Goal: Task Accomplishment & Management: Manage account settings

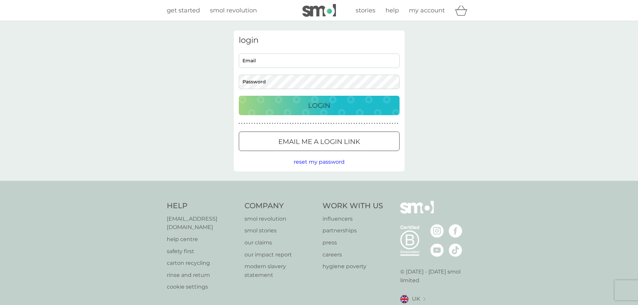
type input "[EMAIL_ADDRESS][PERSON_NAME][DOMAIN_NAME]"
click at [282, 103] on div "Login" at bounding box center [319, 105] width 147 height 11
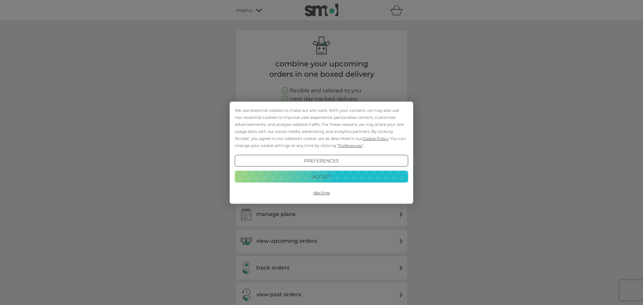
click at [327, 180] on button "Accept" at bounding box center [322, 177] width 174 height 12
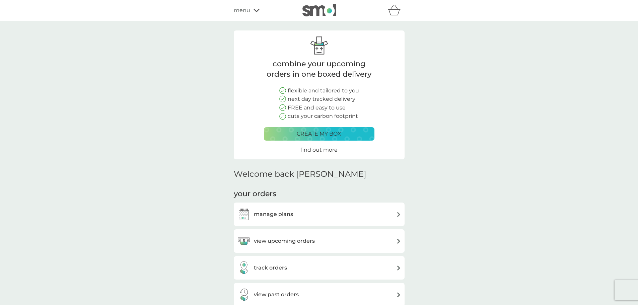
scroll to position [168, 0]
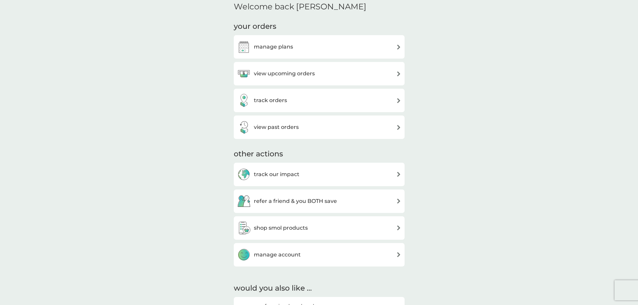
click at [316, 73] on div "view upcoming orders" at bounding box center [319, 73] width 164 height 13
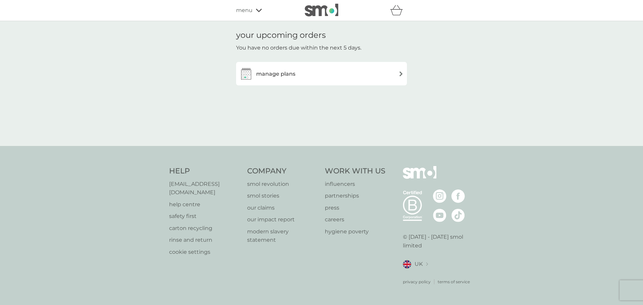
click at [350, 67] on div "manage plans" at bounding box center [322, 73] width 164 height 13
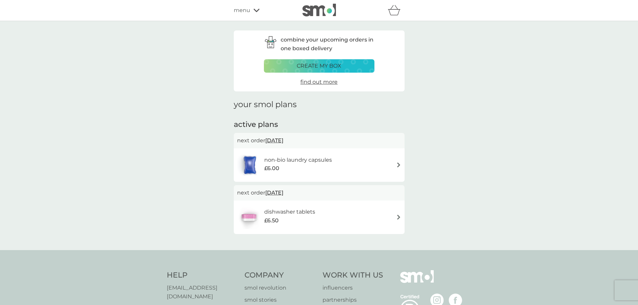
click at [385, 170] on div "non-bio laundry capsules £6.00" at bounding box center [319, 164] width 164 height 23
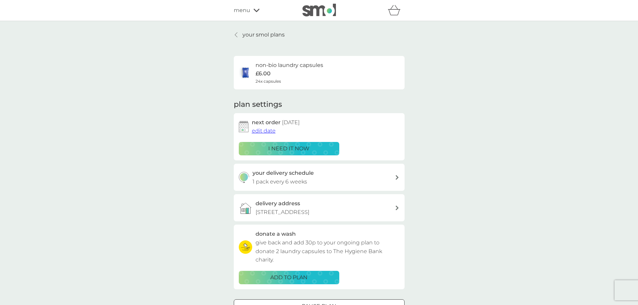
click at [240, 32] on link "your smol plans" at bounding box center [259, 34] width 51 height 9
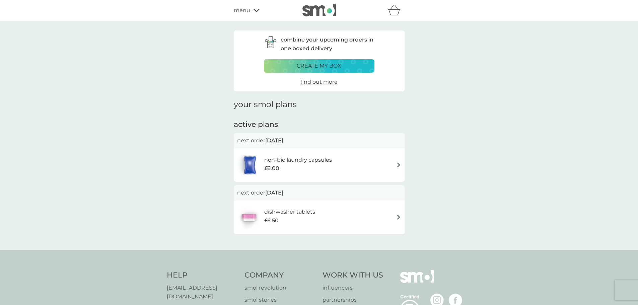
click at [380, 216] on div "dishwasher tablets £6.50" at bounding box center [319, 217] width 164 height 23
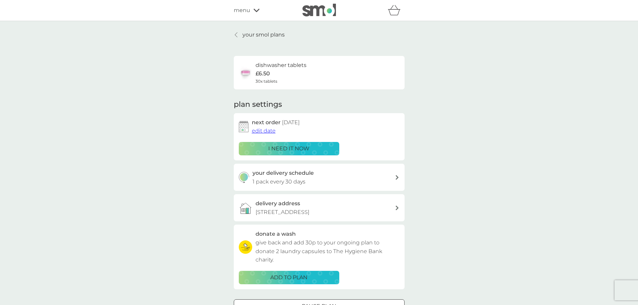
click at [241, 37] on link "your smol plans" at bounding box center [259, 34] width 51 height 9
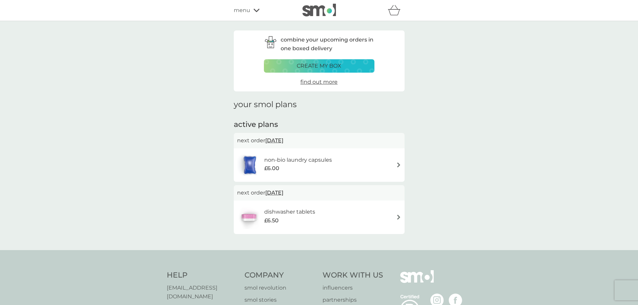
click at [328, 165] on div "£6.00" at bounding box center [298, 168] width 68 height 9
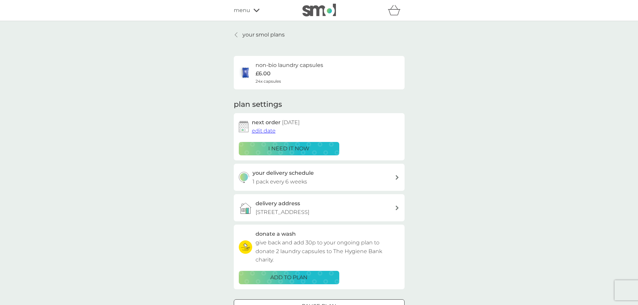
click at [283, 183] on p "1 pack every 6 weeks" at bounding box center [280, 182] width 55 height 9
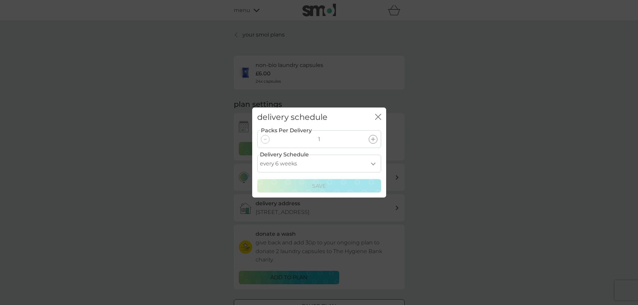
click at [308, 164] on select "every 1 week every 2 weeks every 3 weeks every 4 weeks every 5 weeks every 6 we…" at bounding box center [319, 164] width 124 height 18
select select "28"
click at [257, 155] on select "every 1 week every 2 weeks every 3 weeks every 4 weeks every 5 weeks every 6 we…" at bounding box center [319, 164] width 124 height 18
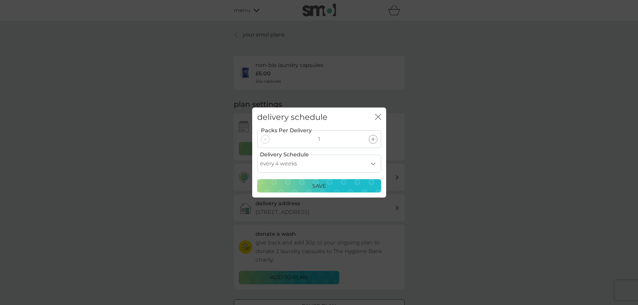
click at [304, 185] on div "Save" at bounding box center [319, 186] width 115 height 9
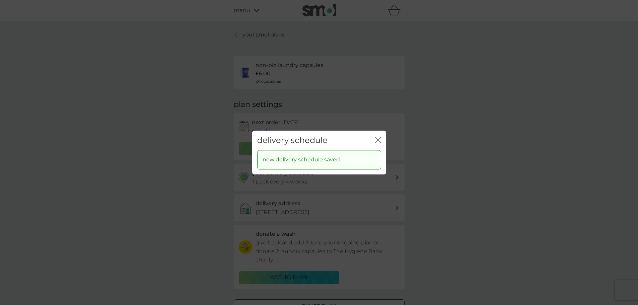
click at [377, 141] on icon "close" at bounding box center [377, 139] width 3 height 5
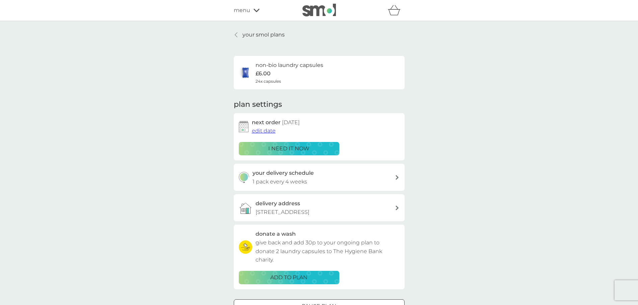
click at [242, 37] on link "your smol plans" at bounding box center [259, 34] width 51 height 9
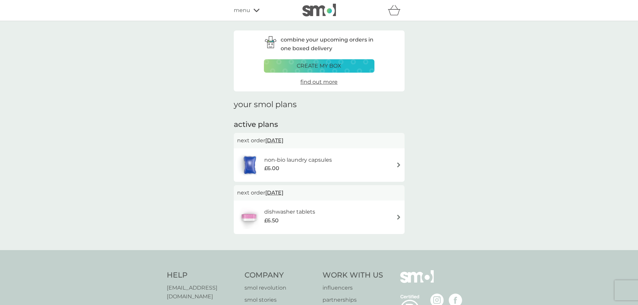
click at [298, 211] on h6 "dishwasher tablets" at bounding box center [289, 212] width 51 height 9
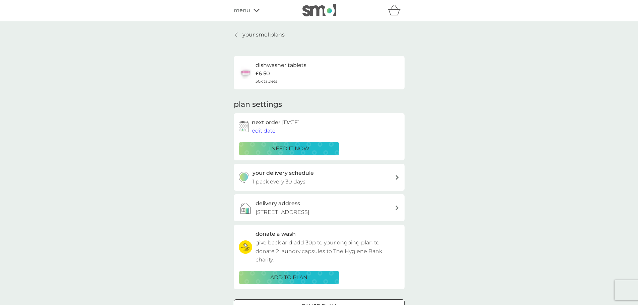
click at [317, 180] on div "your delivery schedule 1 pack every 30 days" at bounding box center [324, 177] width 142 height 17
select select "28"
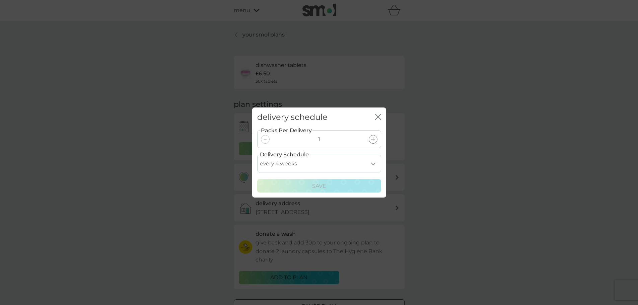
click at [314, 162] on select "every 1 week every 2 weeks every 3 weeks every 4 weeks every 5 weeks every 6 we…" at bounding box center [319, 164] width 124 height 18
click at [453, 154] on div "delivery schedule close Packs Per Delivery 1 Delivery Schedule every 1 week eve…" at bounding box center [319, 152] width 638 height 305
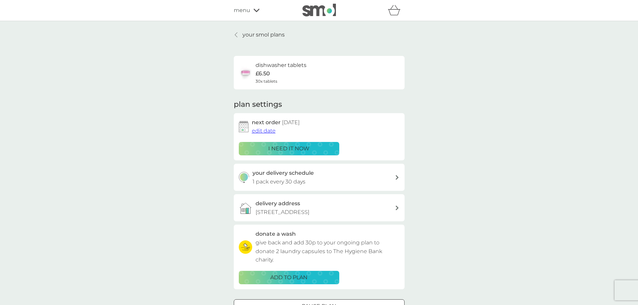
click at [235, 26] on div "your smol plans dishwasher tablets £6.50 30x tablets plan settings next order 2…" at bounding box center [319, 181] width 638 height 320
click at [235, 32] on link "your smol plans" at bounding box center [259, 34] width 51 height 9
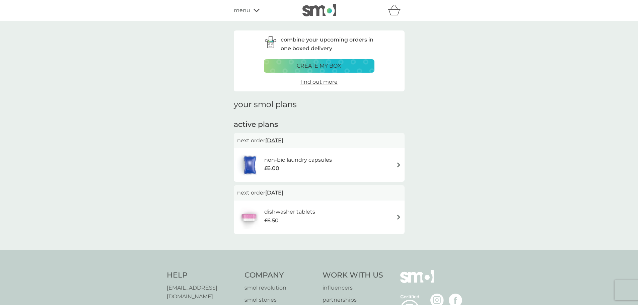
click at [302, 161] on h6 "non-bio laundry capsules" at bounding box center [298, 160] width 68 height 9
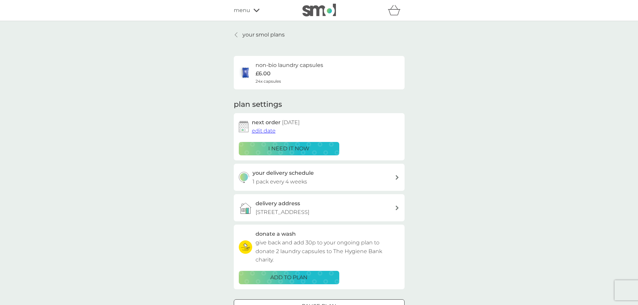
click at [291, 142] on button "i need it now" at bounding box center [289, 148] width 101 height 13
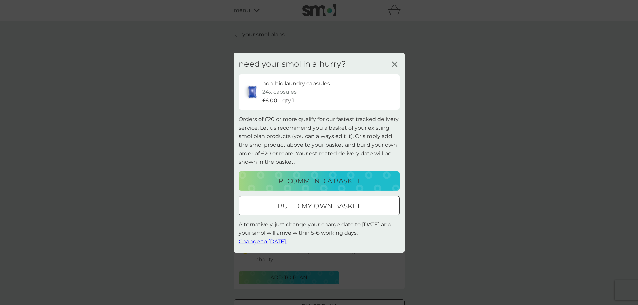
click at [395, 65] on line at bounding box center [394, 64] width 5 height 5
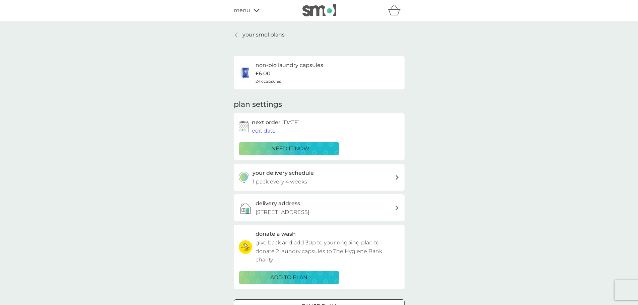
click at [472, 152] on div "your smol plans non-bio laundry capsules £6.00 24x capsules plan settings next …" at bounding box center [319, 181] width 638 height 320
